Goal: Transaction & Acquisition: Purchase product/service

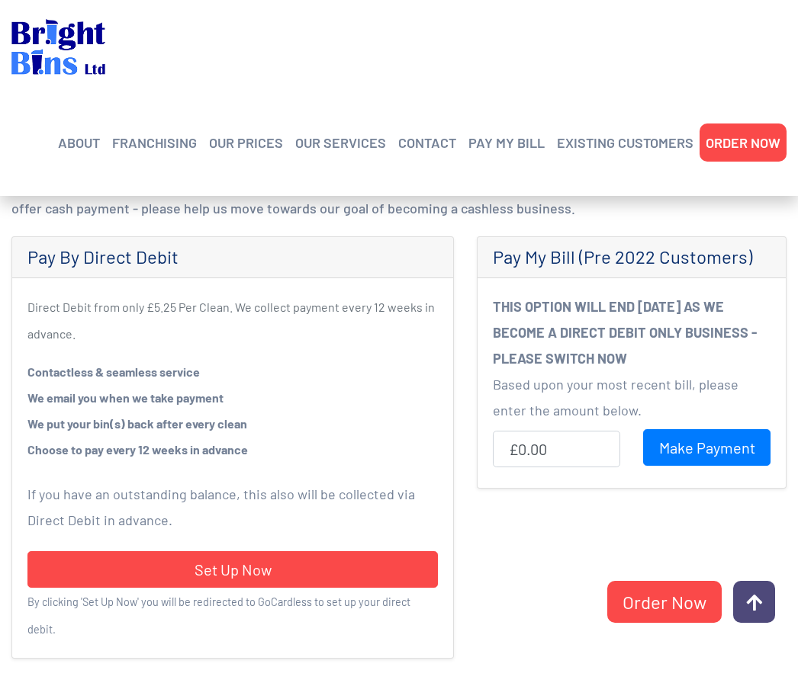
scroll to position [598, 0]
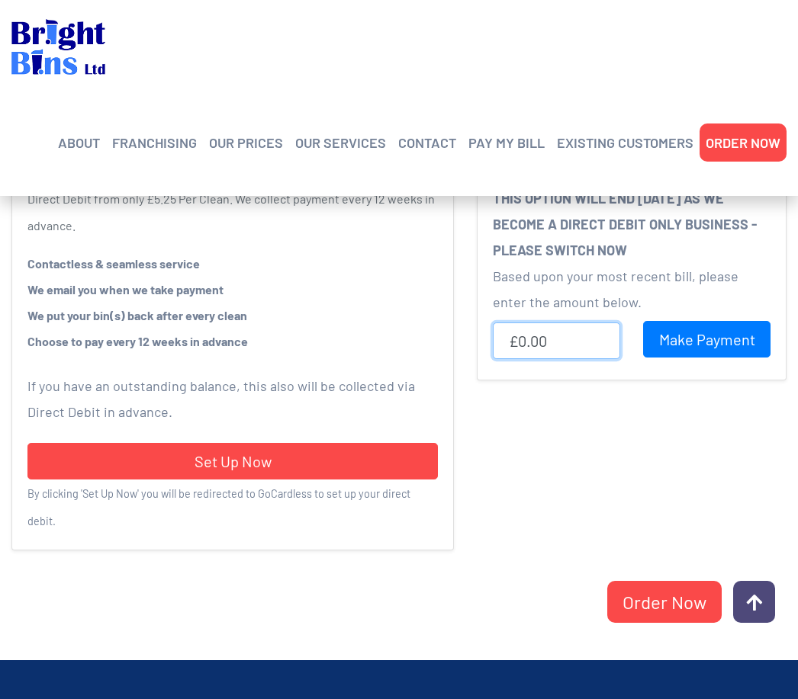
click at [579, 339] on input "£0.00" at bounding box center [556, 341] width 127 height 37
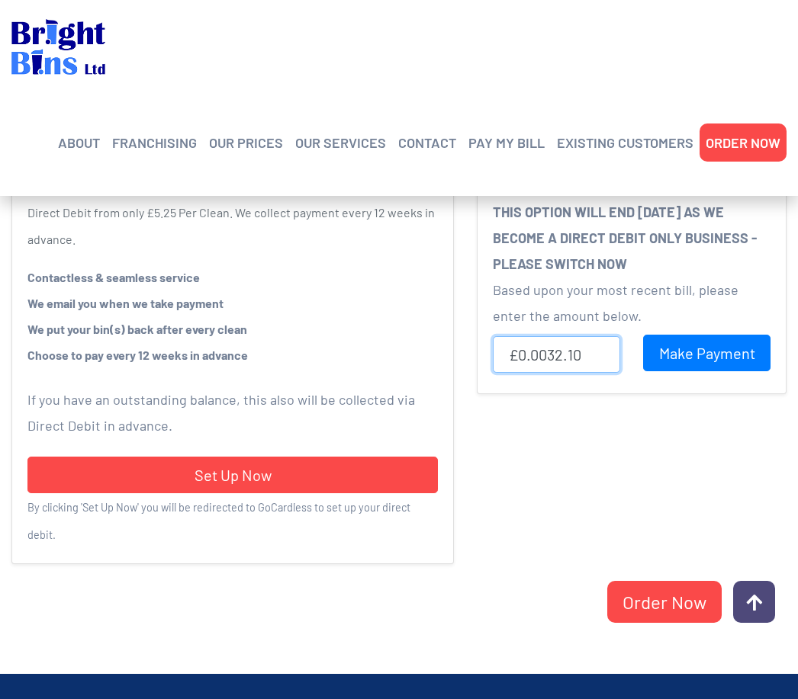
scroll to position [581, 0]
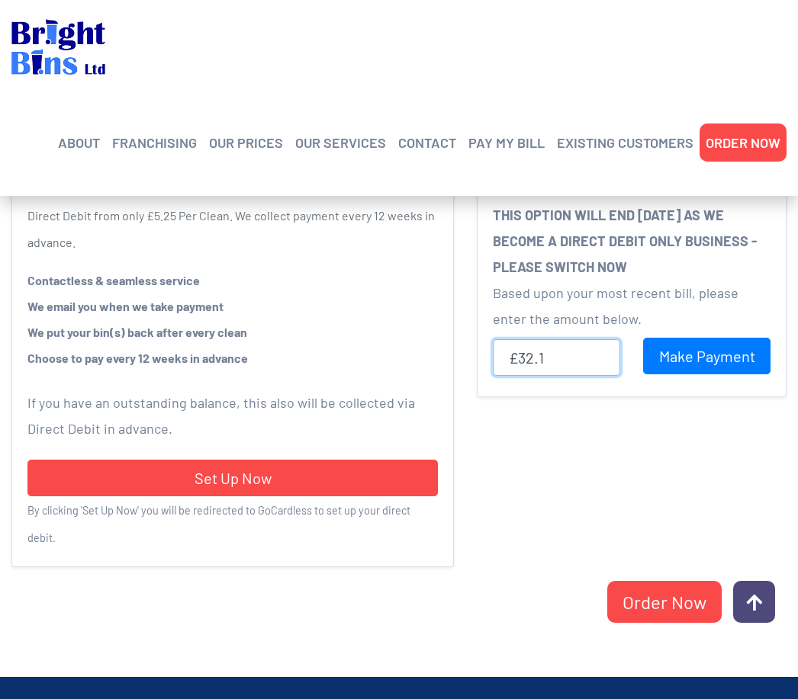
type input "£32.10"
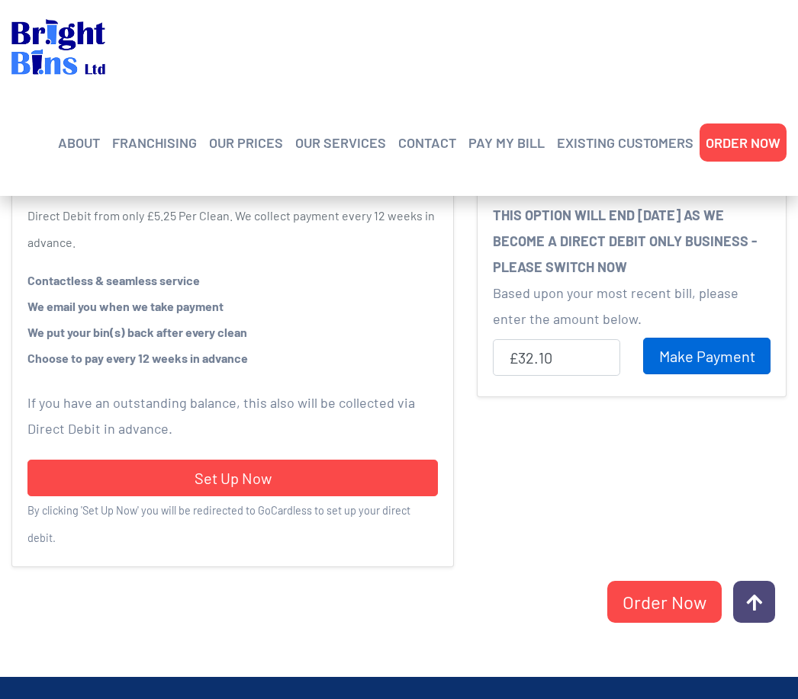
click at [728, 353] on input "Make Payment" at bounding box center [706, 356] width 127 height 37
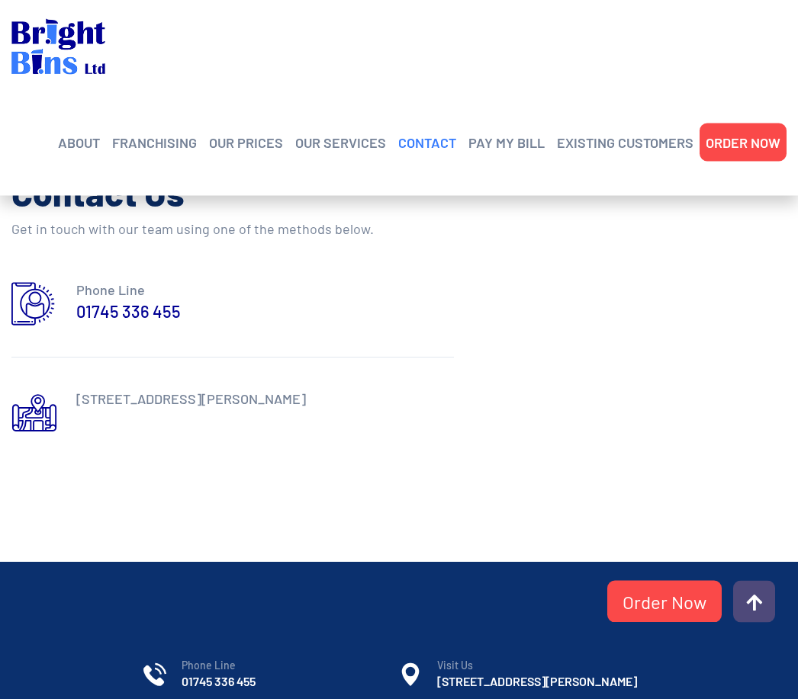
scroll to position [772, 0]
click at [441, 138] on link "CONTACT" at bounding box center [427, 142] width 58 height 23
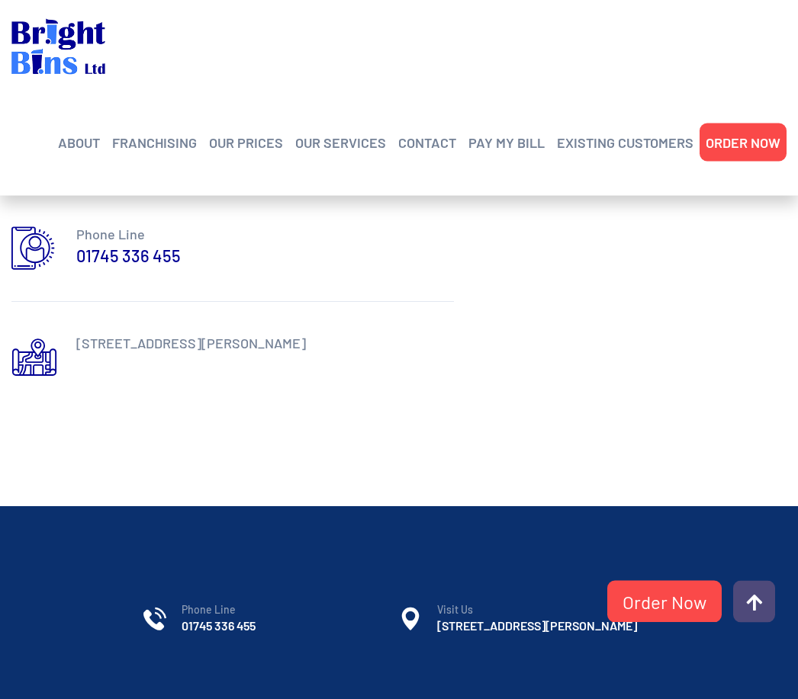
scroll to position [910, 0]
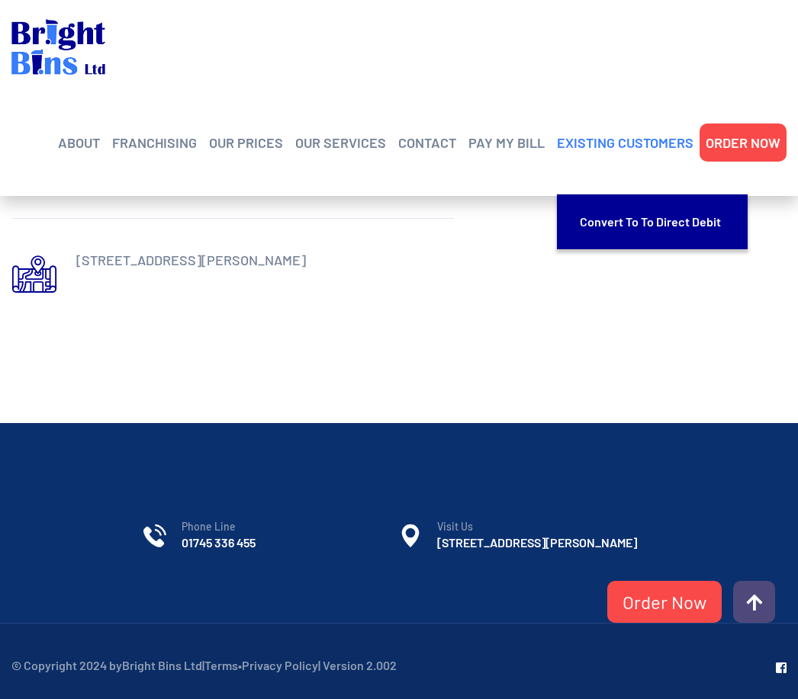
click at [644, 149] on link "EXISTING CUSTOMERS" at bounding box center [625, 142] width 136 height 23
